Goal: Information Seeking & Learning: Learn about a topic

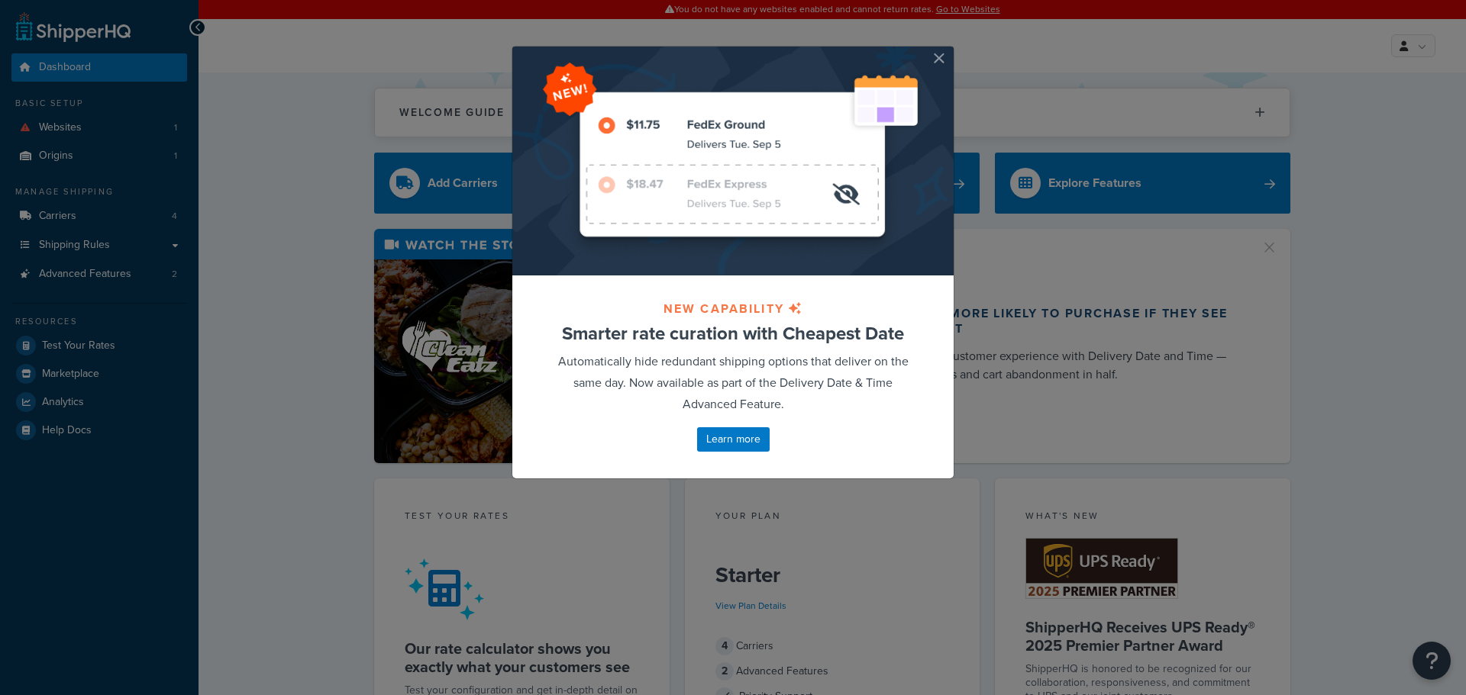
click at [950, 50] on button "button" at bounding box center [952, 49] width 4 height 4
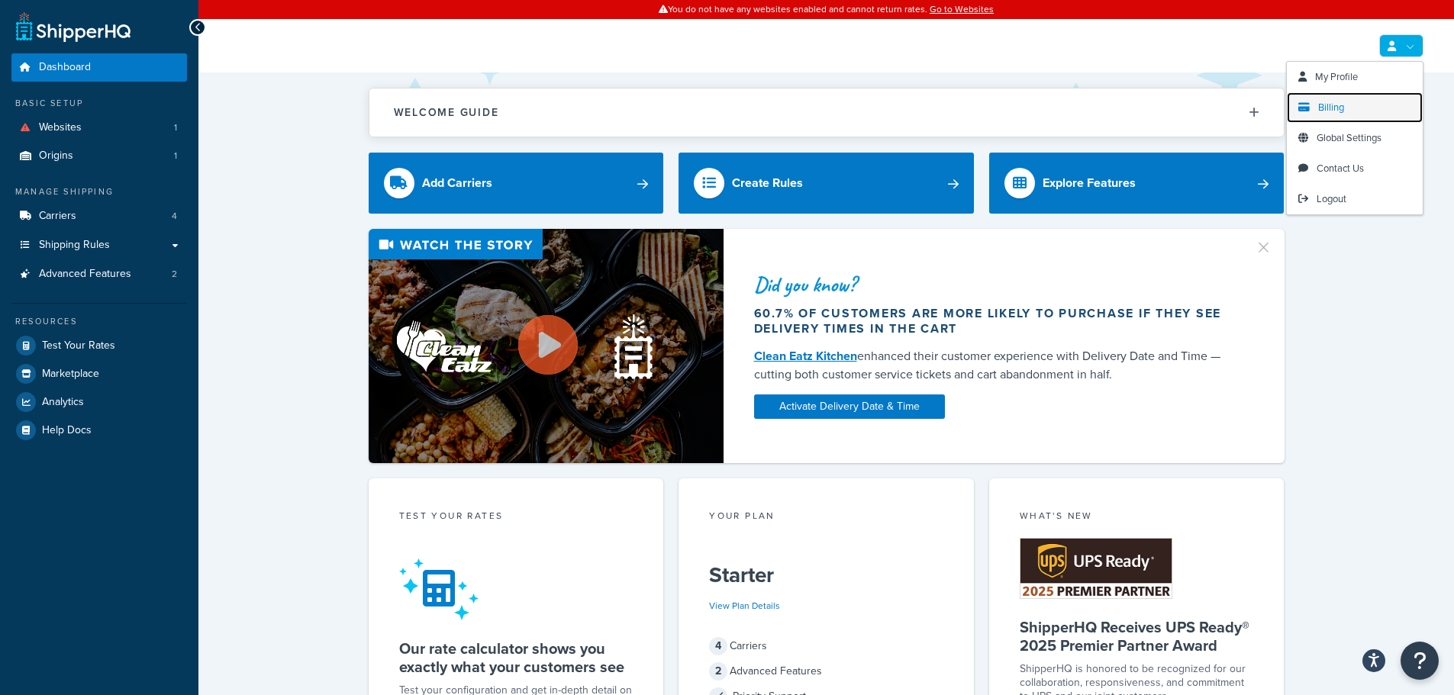
click at [1341, 102] on span "Billing" at bounding box center [1331, 107] width 26 height 15
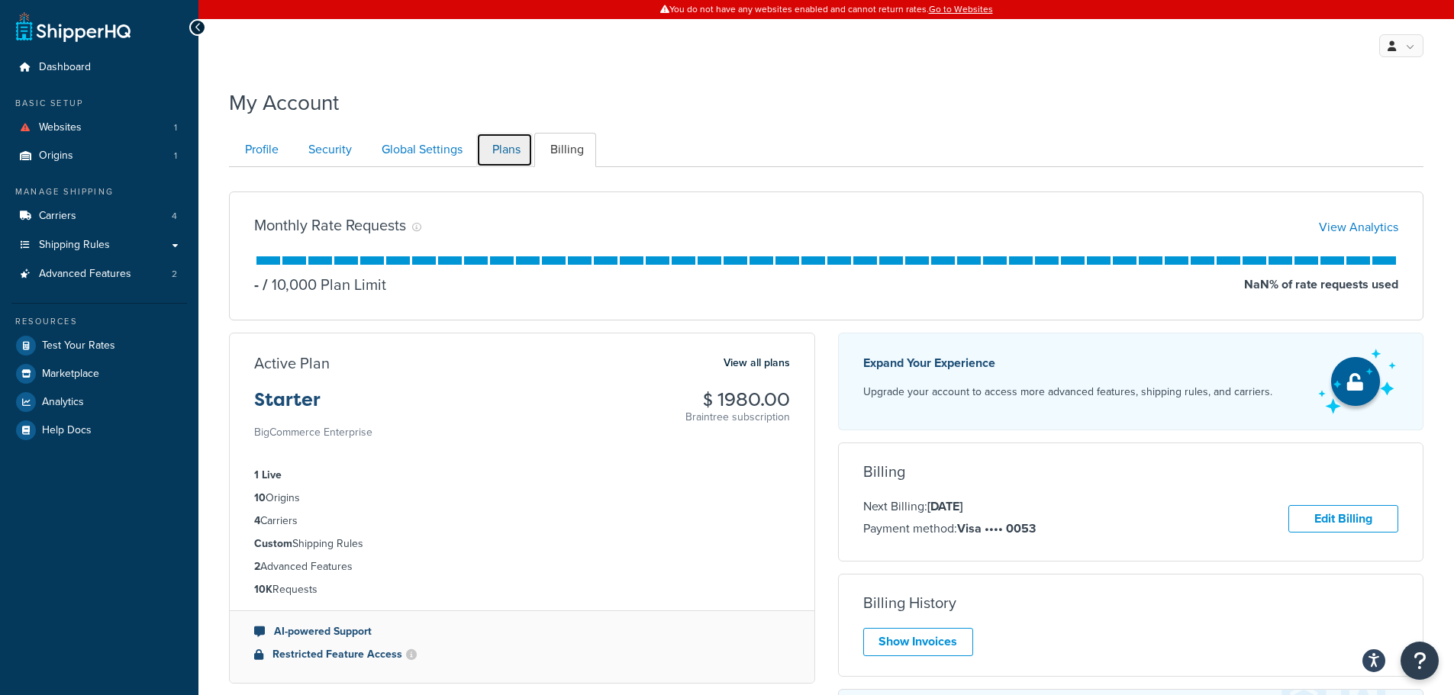
click at [502, 140] on link "Plans" at bounding box center [504, 150] width 56 height 34
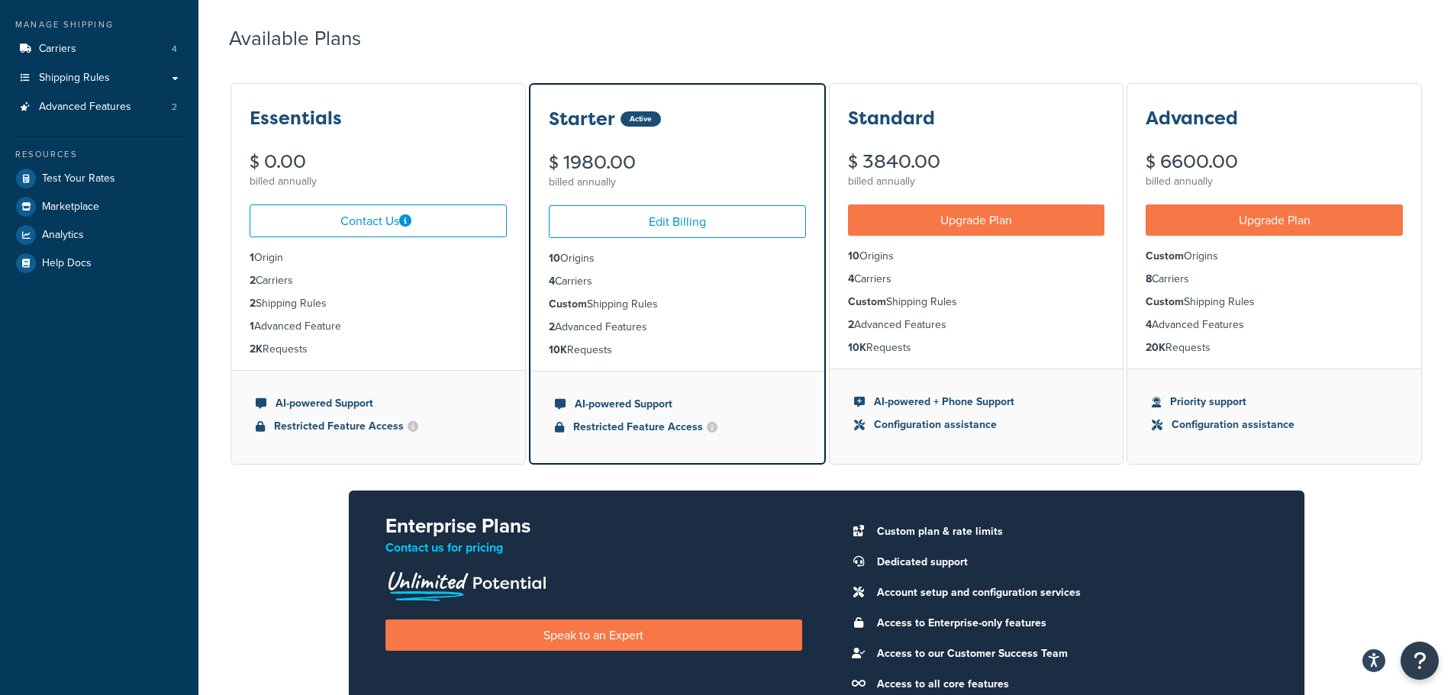
drag, startPoint x: 324, startPoint y: 352, endPoint x: 236, endPoint y: 256, distance: 129.7
click at [227, 258] on div "My Account Contact Us Send Us A Message Contact Information Name * Email * Comp…" at bounding box center [826, 397] width 1256 height 968
copy ul "1 Origin 2 Carriers 2 Shipping Rules 1 Advanced Feature 2K Requests"
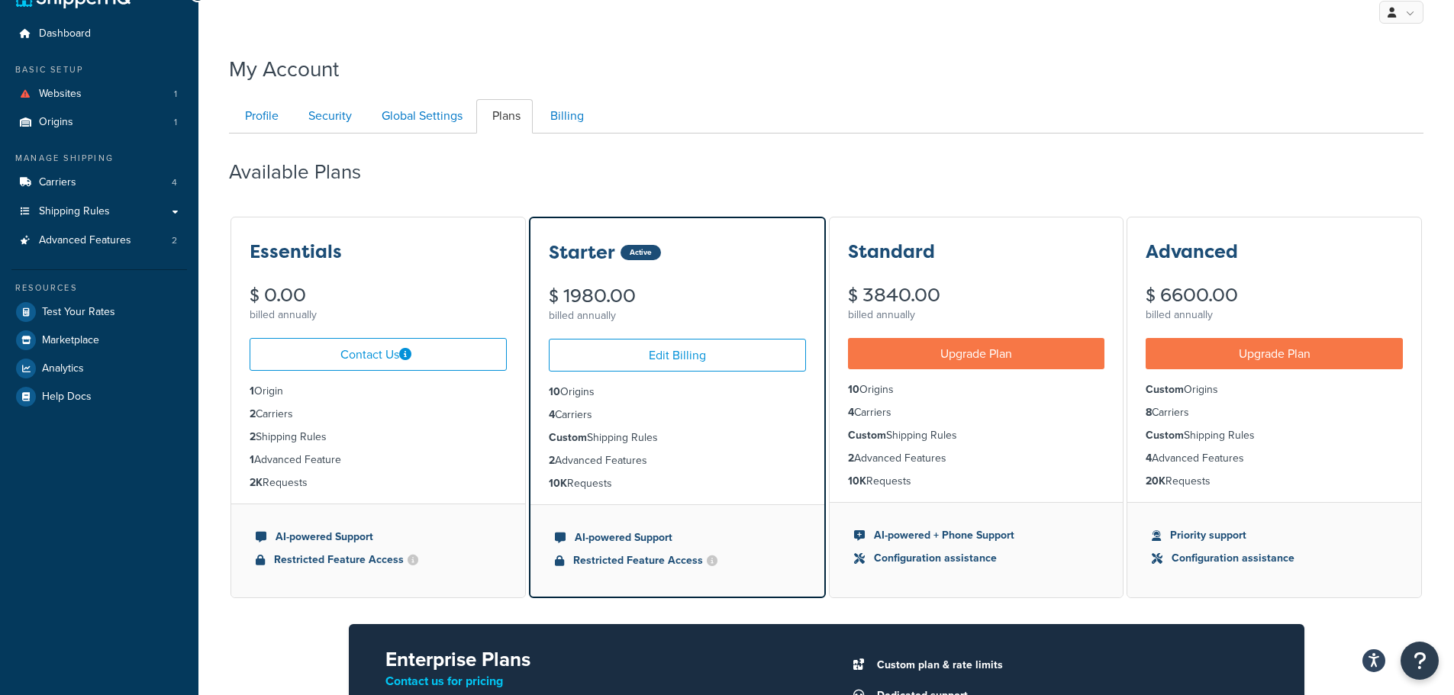
scroll to position [0, 0]
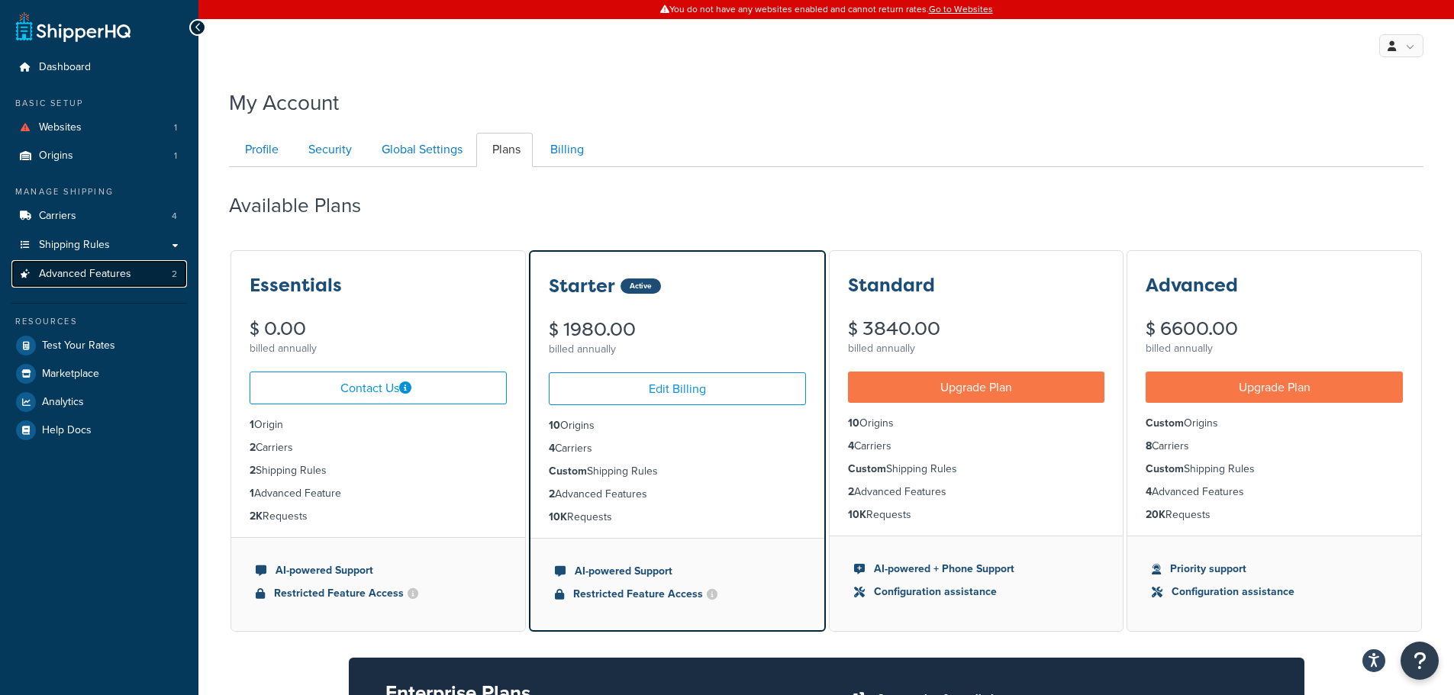
click at [101, 269] on span "Advanced Features" at bounding box center [85, 274] width 92 height 13
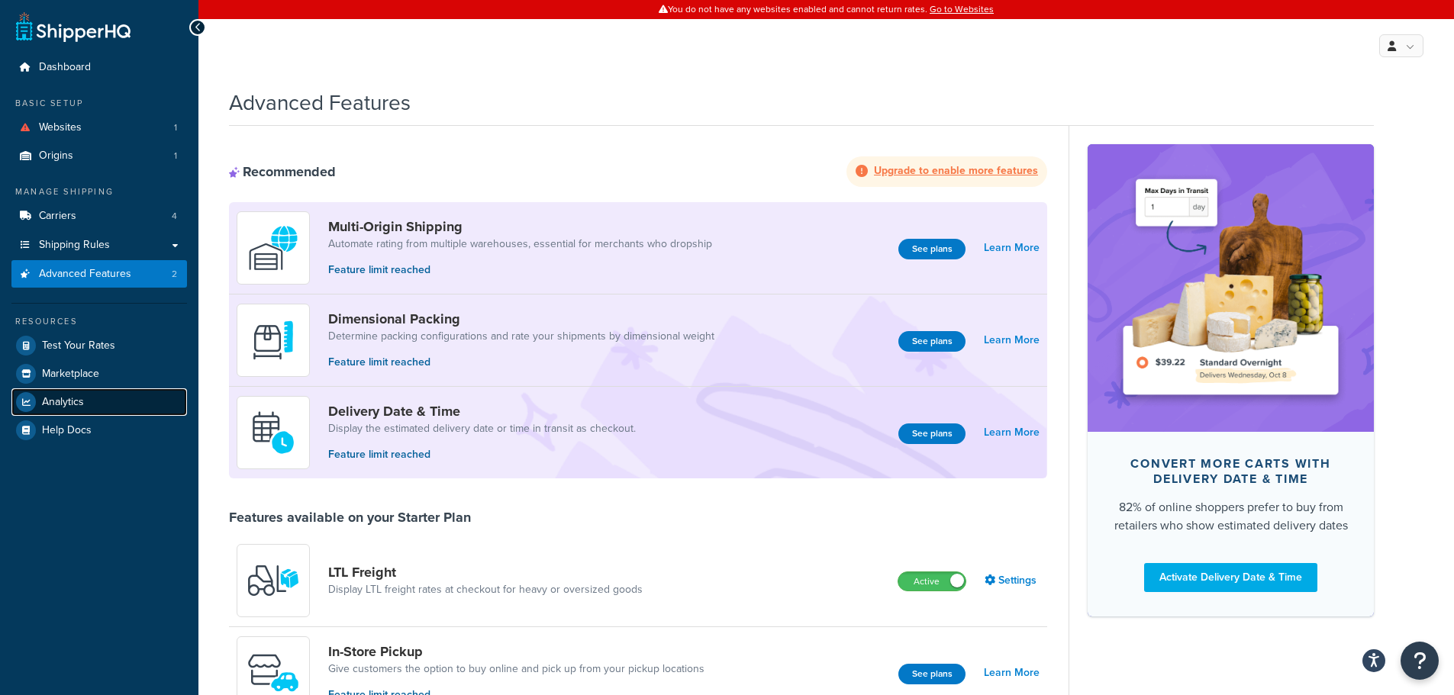
click at [79, 400] on span "Analytics" at bounding box center [63, 402] width 42 height 13
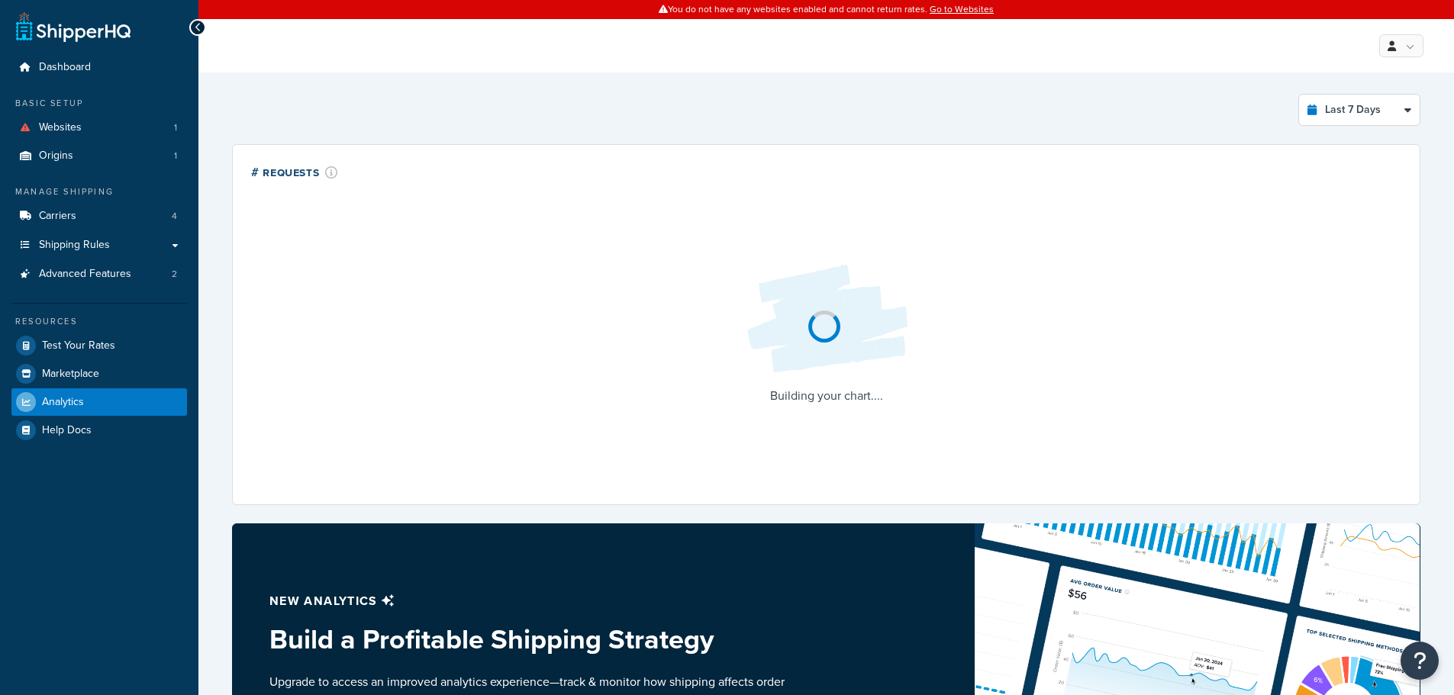
select select "last_7_days"
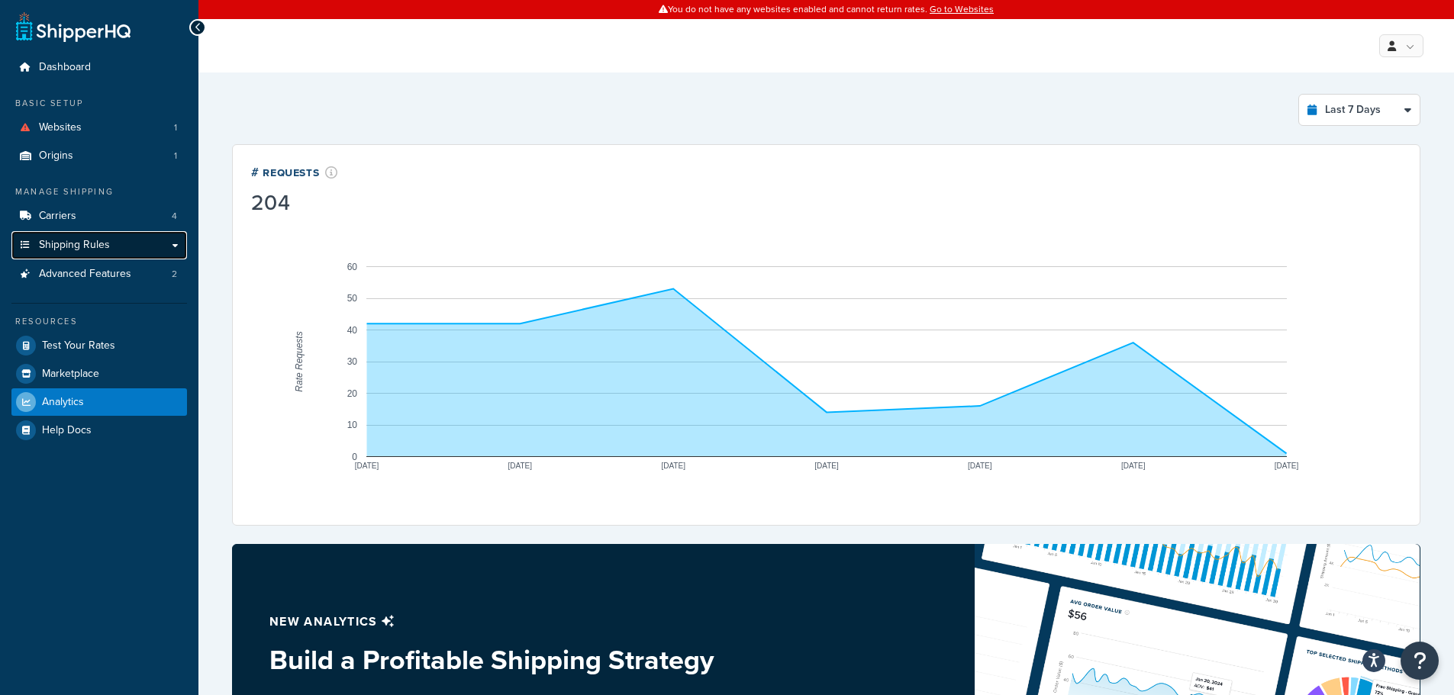
click at [68, 248] on span "Shipping Rules" at bounding box center [74, 245] width 71 height 13
